Goal: Information Seeking & Learning: Learn about a topic

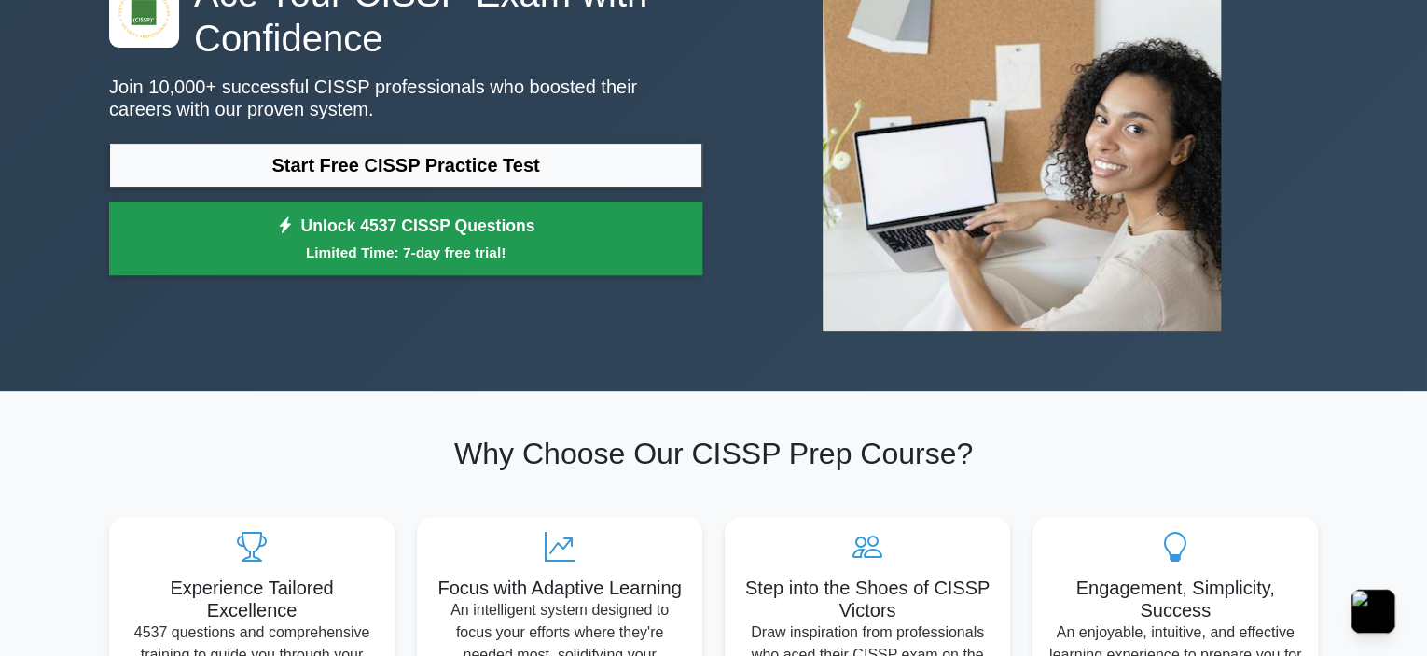
scroll to position [187, 0]
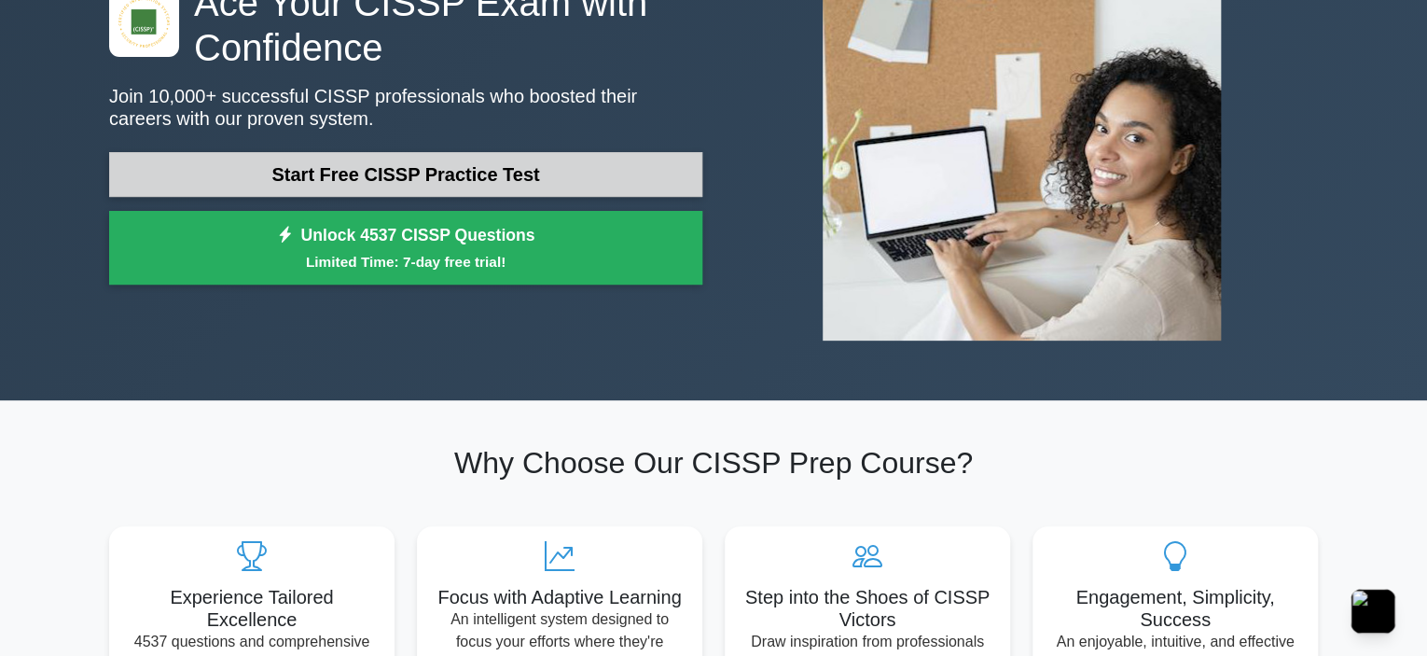
click at [555, 170] on link "Start Free CISSP Practice Test" at bounding box center [405, 174] width 593 height 45
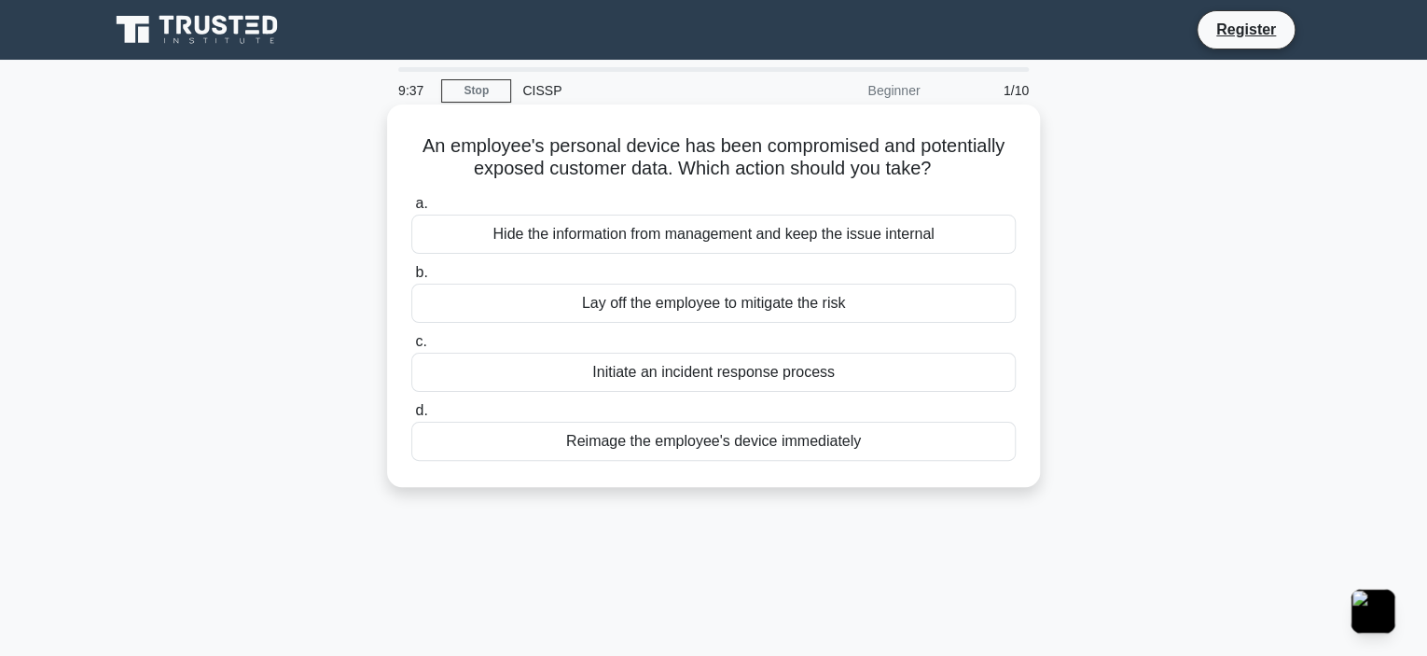
click at [798, 456] on div "Reimage the employee's device immediately" at bounding box center [713, 441] width 604 height 39
click at [411, 417] on input "d. Reimage the employee's device immediately" at bounding box center [411, 411] width 0 height 12
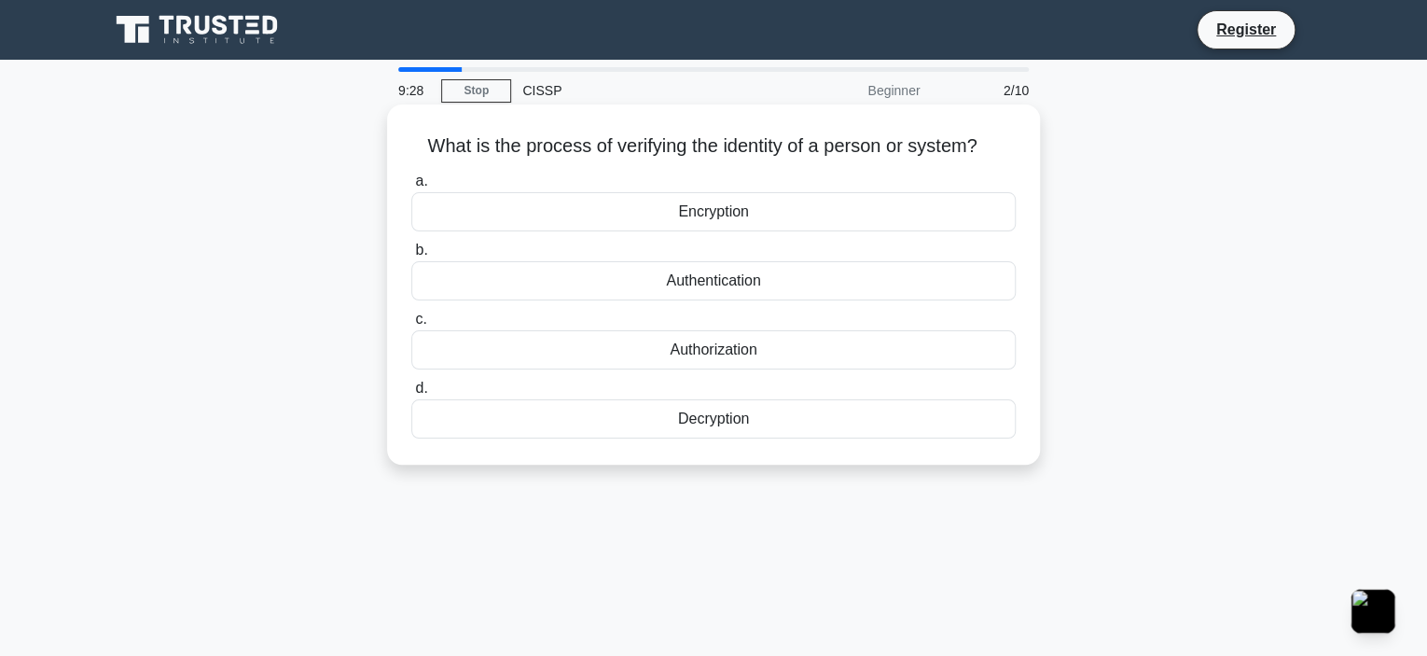
click at [735, 283] on div "Authentication" at bounding box center [713, 280] width 604 height 39
click at [411, 256] on input "b. Authentication" at bounding box center [411, 250] width 0 height 12
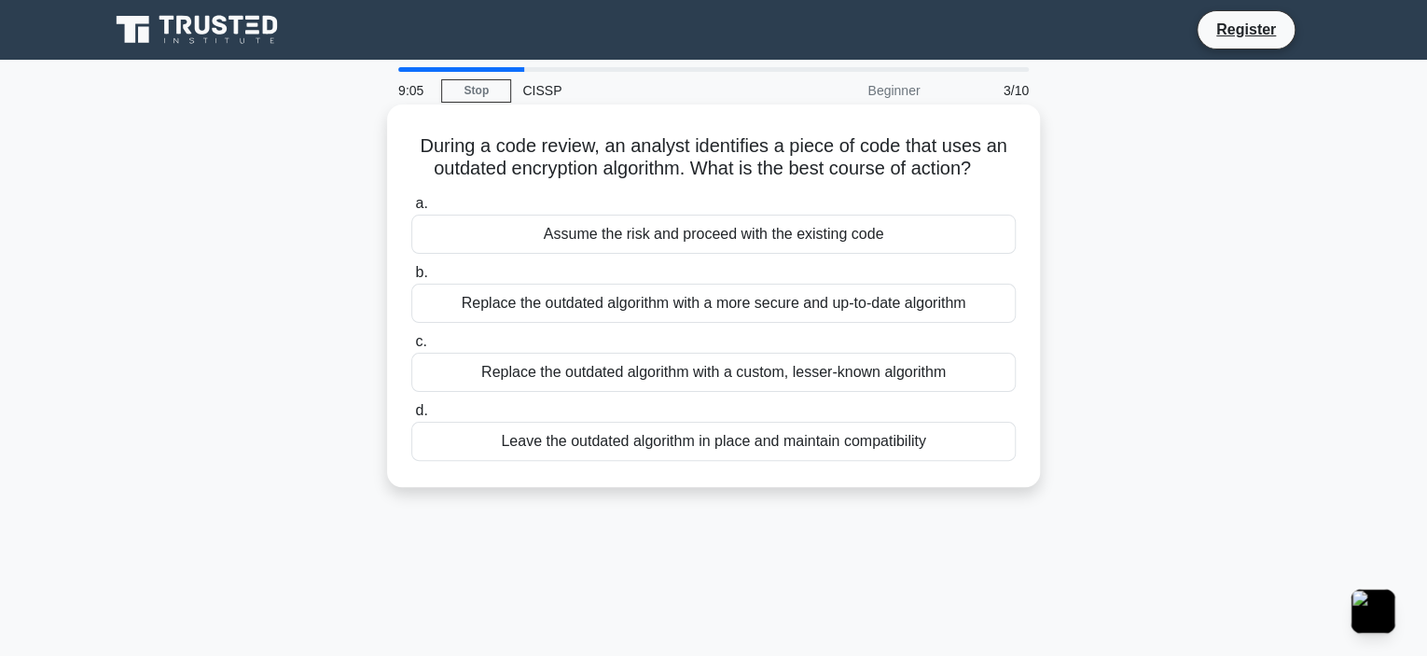
click at [886, 307] on div "Replace the outdated algorithm with a more secure and up-to-date algorithm" at bounding box center [713, 303] width 604 height 39
click at [411, 279] on input "b. Replace the outdated algorithm with a more secure and up-to-date algorithm" at bounding box center [411, 273] width 0 height 12
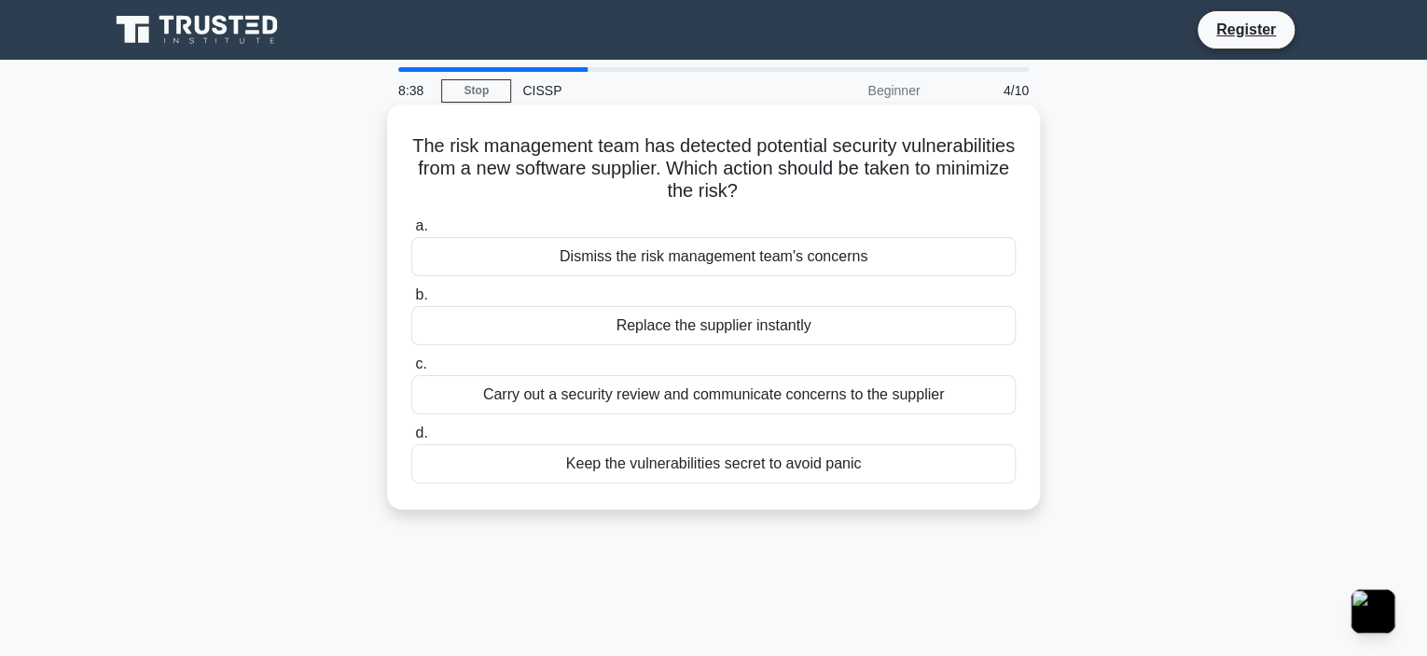
click at [846, 402] on div "Carry out a security review and communicate concerns to the supplier" at bounding box center [713, 394] width 604 height 39
click at [411, 370] on input "c. Carry out a security review and communicate concerns to the supplier" at bounding box center [411, 364] width 0 height 12
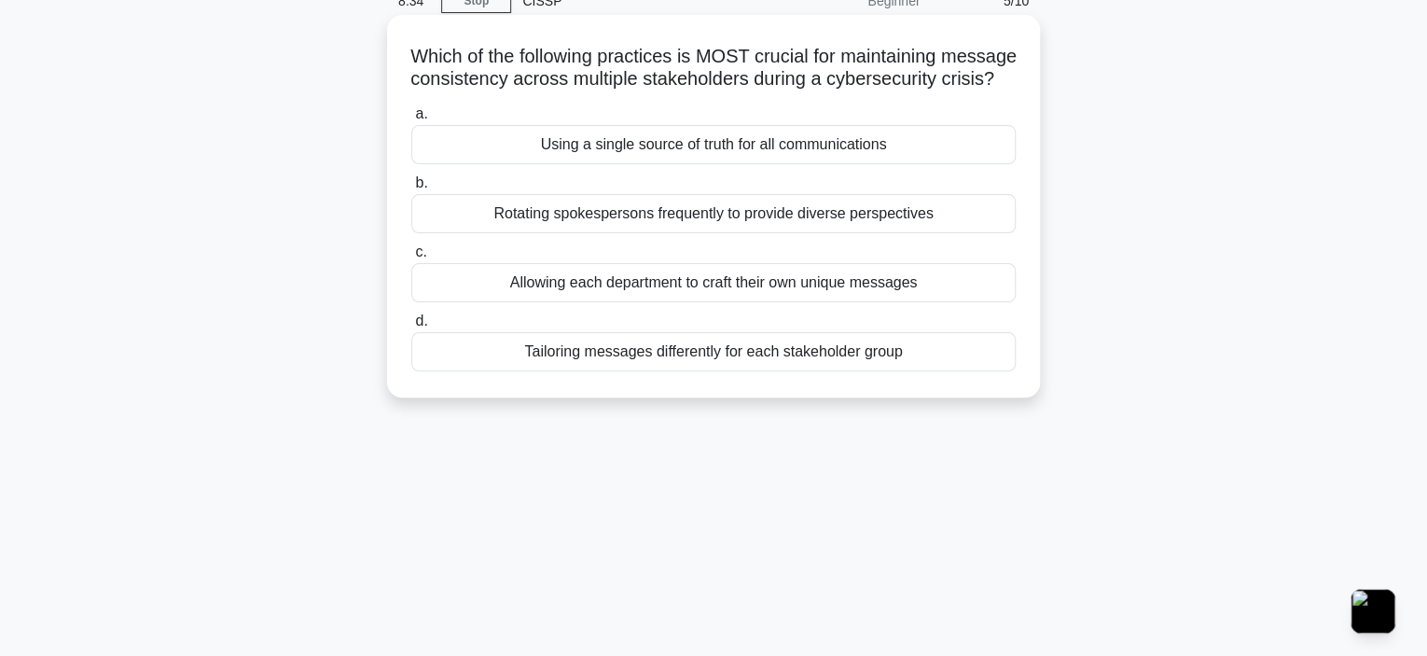
scroll to position [93, 0]
